Goal: Task Accomplishment & Management: Use online tool/utility

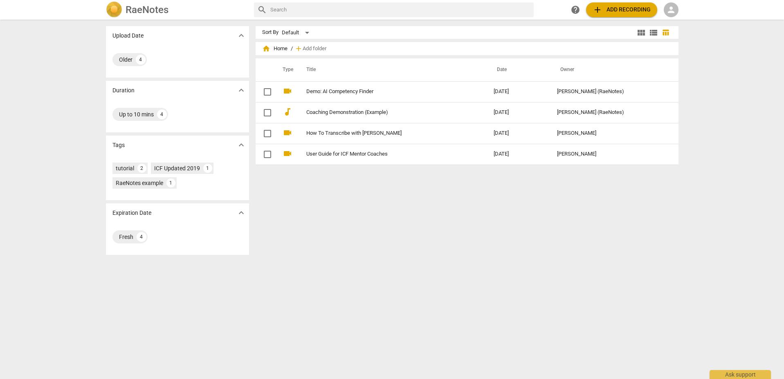
click at [149, 7] on h2 "RaeNotes" at bounding box center [146, 9] width 43 height 11
click at [675, 8] on span "person" at bounding box center [671, 10] width 10 height 10
click at [683, 20] on li "Login" at bounding box center [677, 20] width 29 height 20
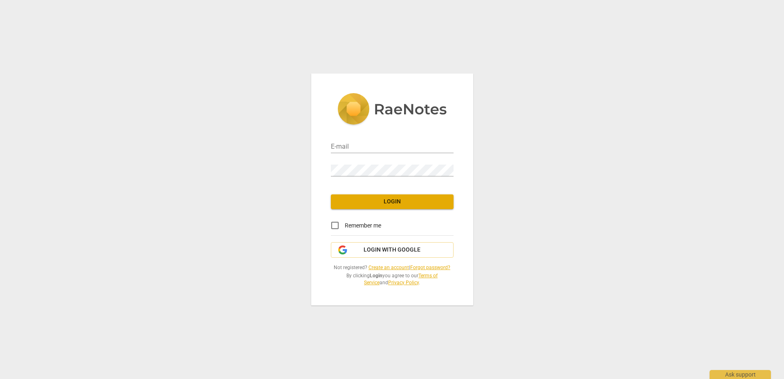
type input "[EMAIL_ADDRESS][DOMAIN_NAME]"
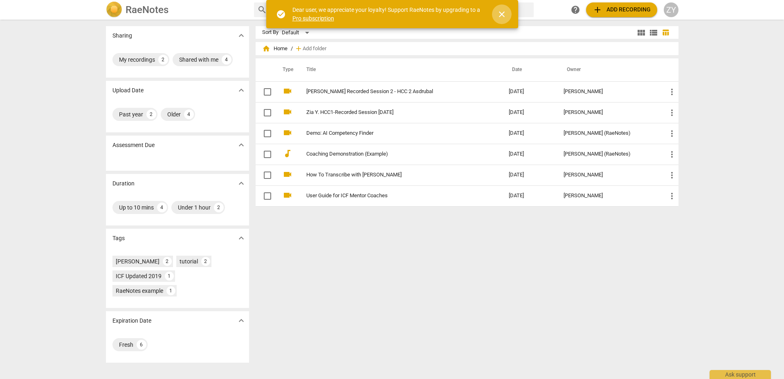
click at [504, 14] on span "close" at bounding box center [502, 14] width 10 height 10
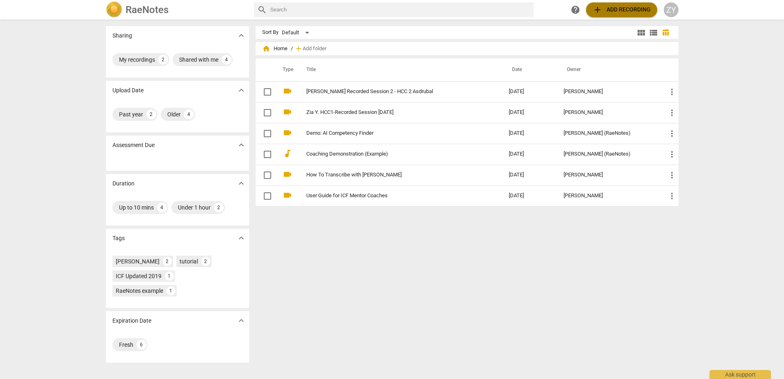
click at [632, 9] on span "add Add recording" at bounding box center [621, 10] width 58 height 10
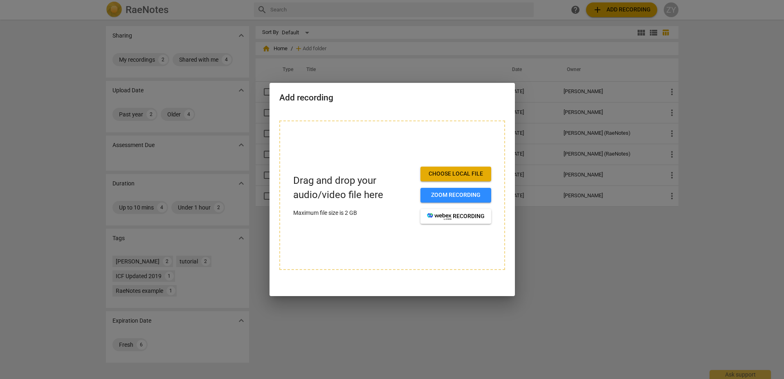
click at [452, 170] on button "Choose local file" at bounding box center [455, 174] width 71 height 15
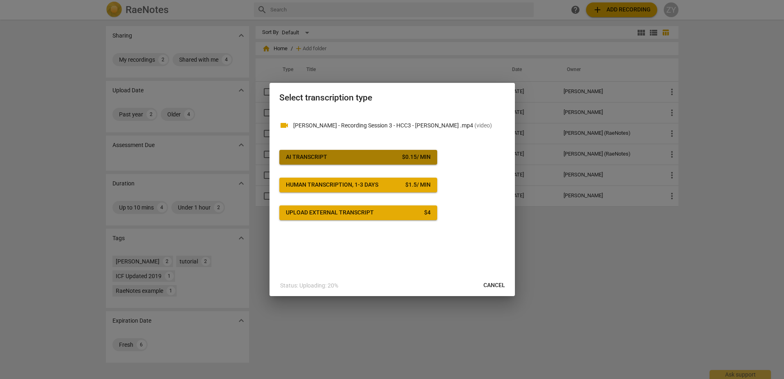
click at [403, 154] on div "$ 0.15 / min" at bounding box center [416, 157] width 29 height 8
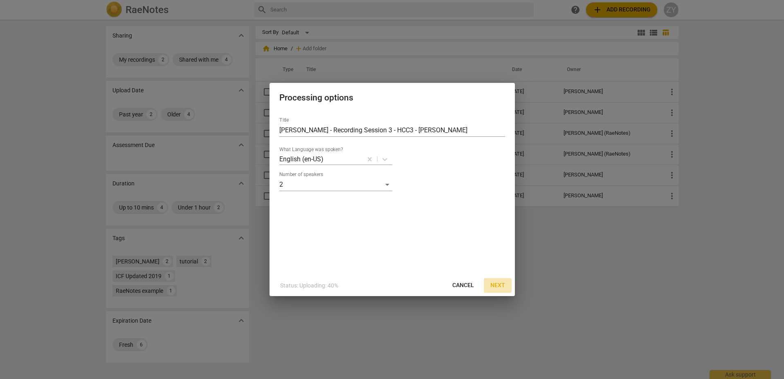
click at [496, 284] on span "Next" at bounding box center [497, 286] width 15 height 8
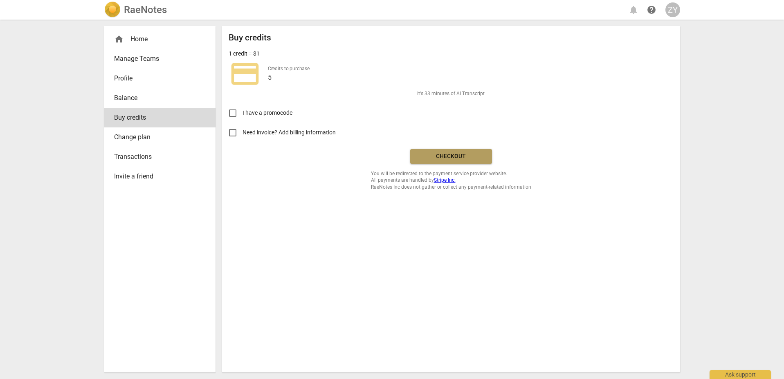
click at [444, 153] on span "Checkout" at bounding box center [450, 156] width 69 height 8
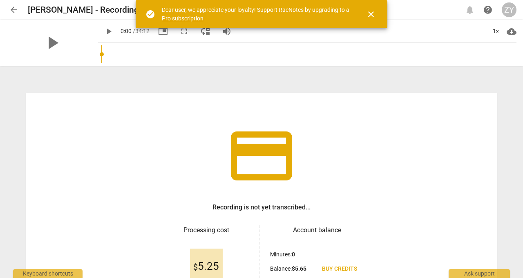
scroll to position [90, 0]
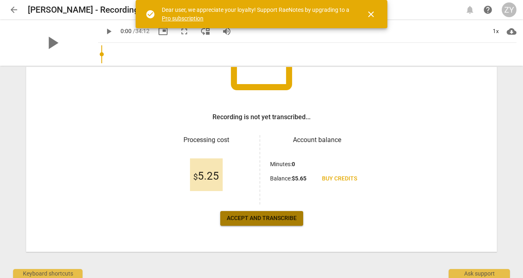
click at [260, 215] on span "Accept and transcribe" at bounding box center [262, 219] width 70 height 8
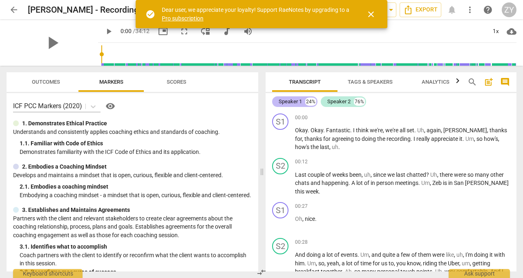
click at [289, 98] on div "Speaker 1" at bounding box center [290, 102] width 23 height 8
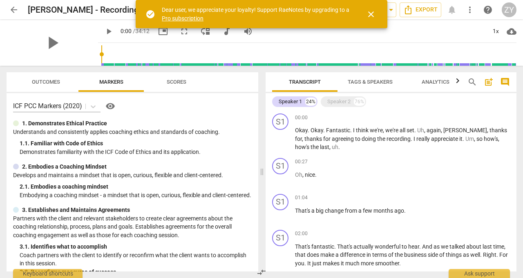
click at [378, 83] on span "Tags & Speakers" at bounding box center [370, 82] width 45 height 6
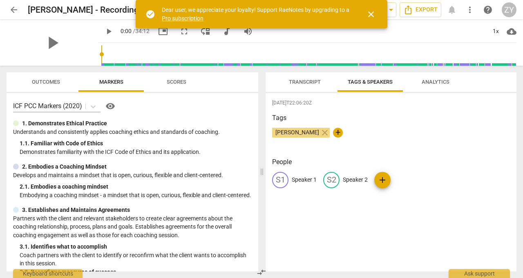
click at [333, 134] on span "+" at bounding box center [338, 133] width 10 height 10
click at [343, 133] on input "text" at bounding box center [356, 132] width 41 height 13
type input "Dan Z"
click at [442, 161] on h3 "People" at bounding box center [391, 162] width 238 height 10
click at [281, 181] on span "edit" at bounding box center [280, 180] width 10 height 10
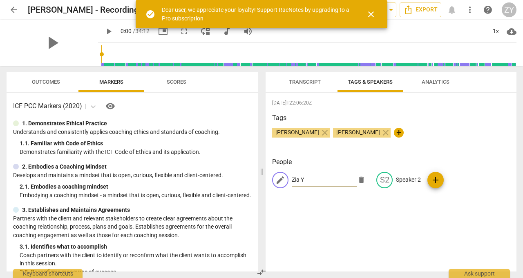
type input "Zia Y"
click at [403, 179] on p "Speaker 2" at bounding box center [408, 180] width 25 height 9
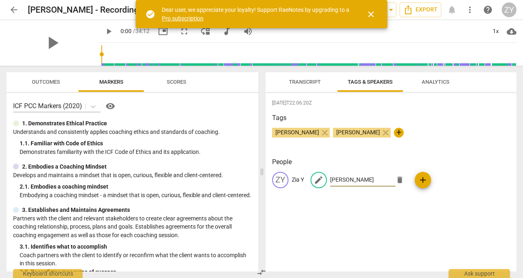
type input "Dan Z"
click at [445, 231] on div "2025-09-25T22:06:20Z Tags Zia Yusuf close Dan Z close + People ZY Zia Y edit Da…" at bounding box center [391, 182] width 251 height 179
click at [304, 77] on span "Transcript" at bounding box center [304, 82] width 51 height 11
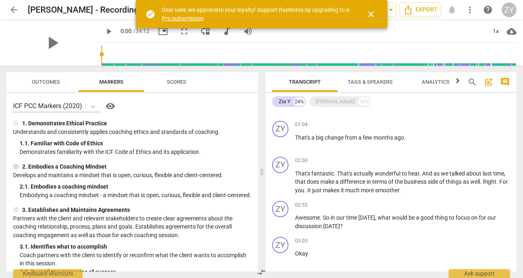
scroll to position [0, 0]
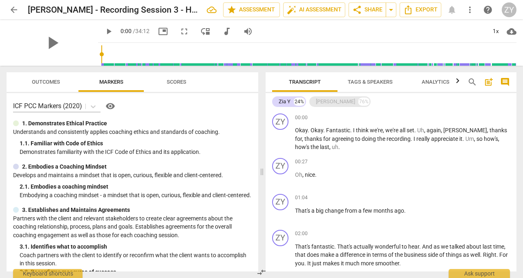
click at [322, 101] on div "Dan Z" at bounding box center [335, 102] width 39 height 8
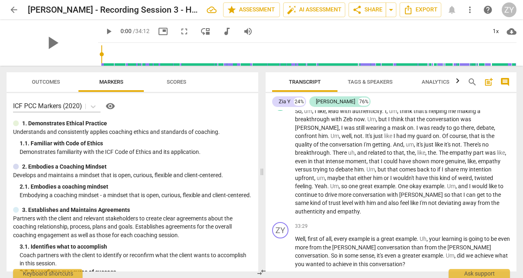
scroll to position [5522, 0]
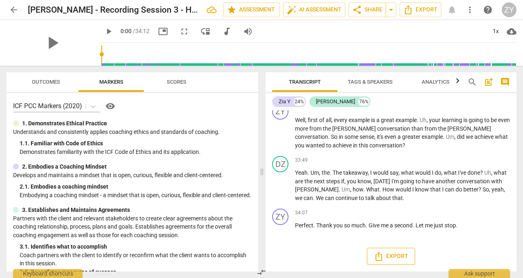
click at [395, 255] on span "Export" at bounding box center [391, 257] width 34 height 10
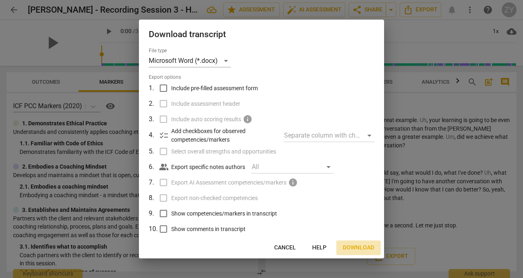
click at [358, 246] on span "Download" at bounding box center [358, 248] width 31 height 8
